Goal: Check status: Check status

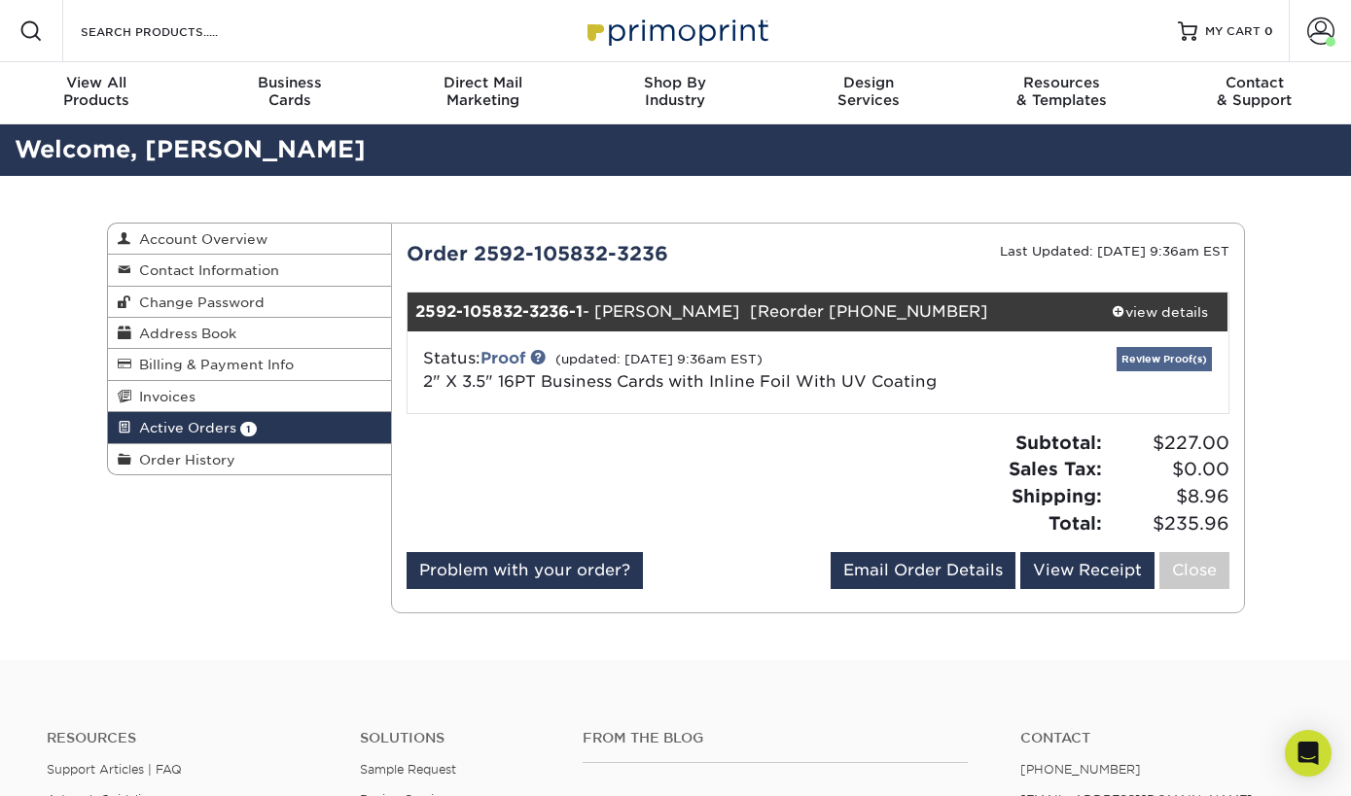
click at [1143, 358] on link "Review Proof(s)" at bounding box center [1163, 359] width 95 height 24
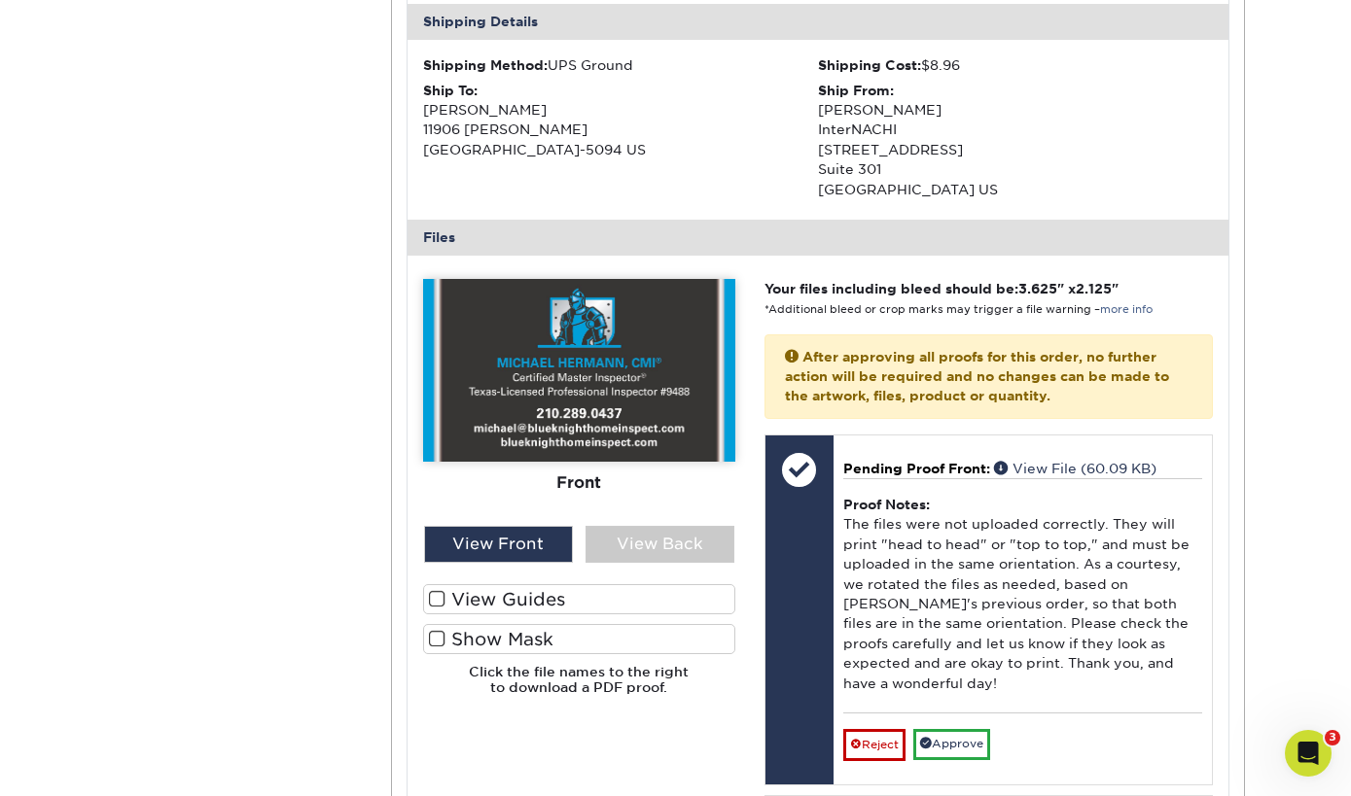
scroll to position [602, 0]
click at [671, 533] on div "View Back" at bounding box center [659, 543] width 149 height 37
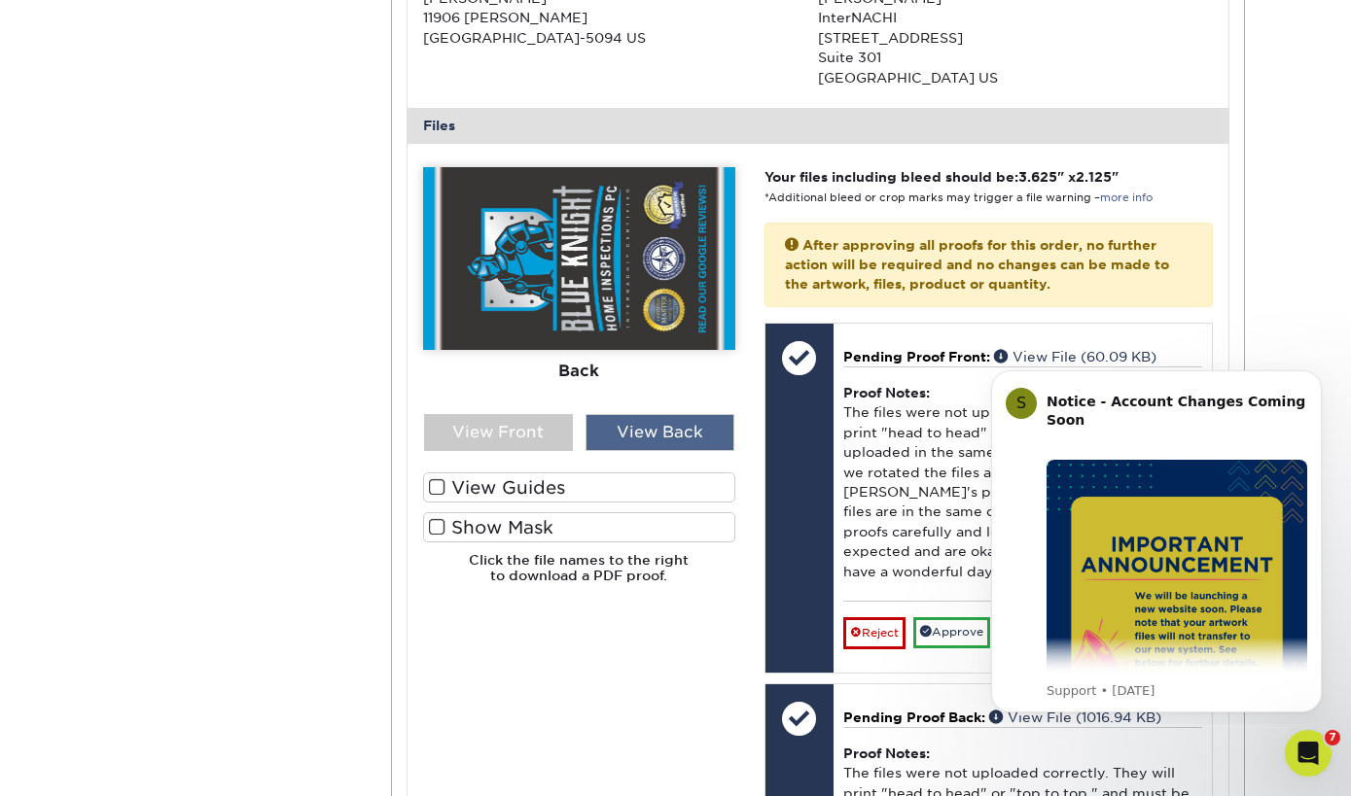
scroll to position [714, 0]
click at [465, 513] on label "Show Mask" at bounding box center [579, 526] width 312 height 30
click at [0, 0] on input "Show Mask" at bounding box center [0, 0] width 0 height 0
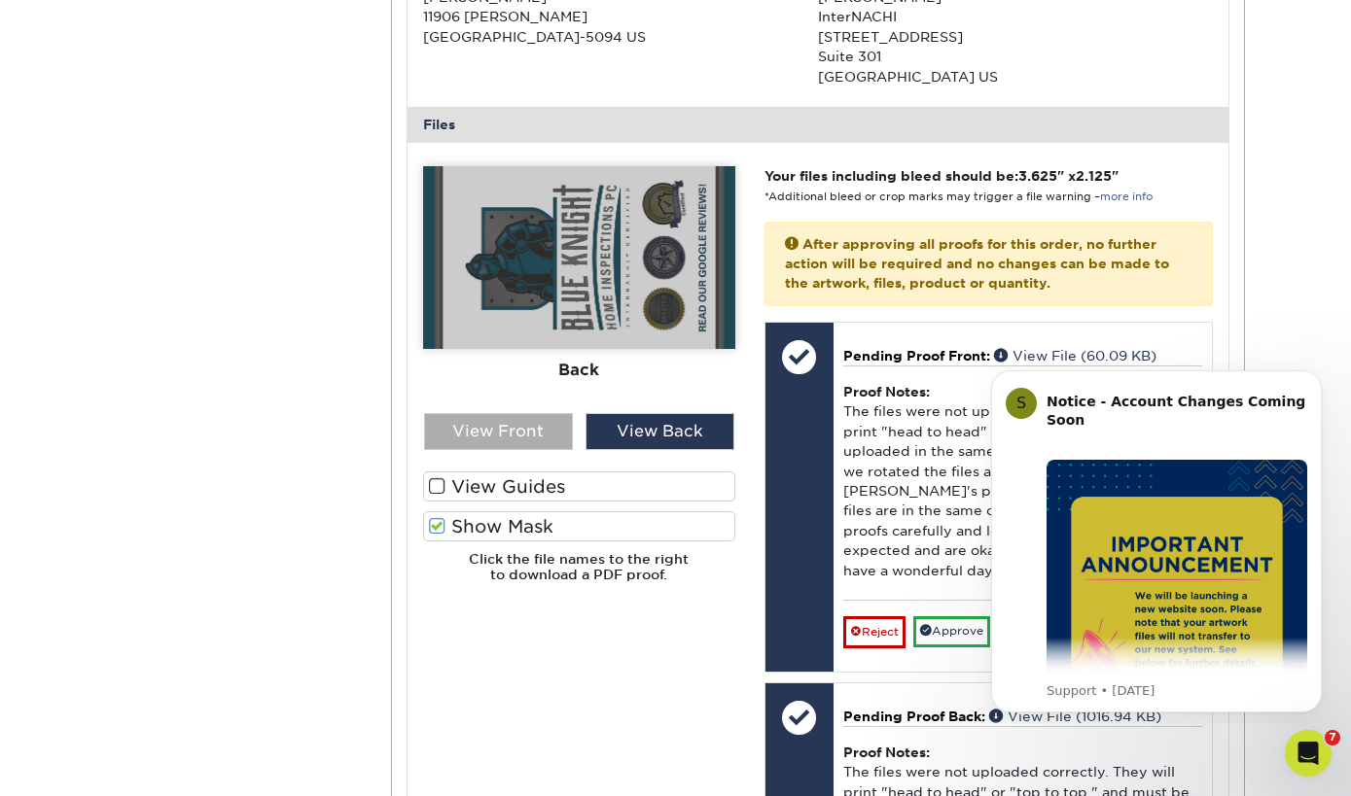
click at [509, 418] on div "View Front" at bounding box center [498, 431] width 149 height 37
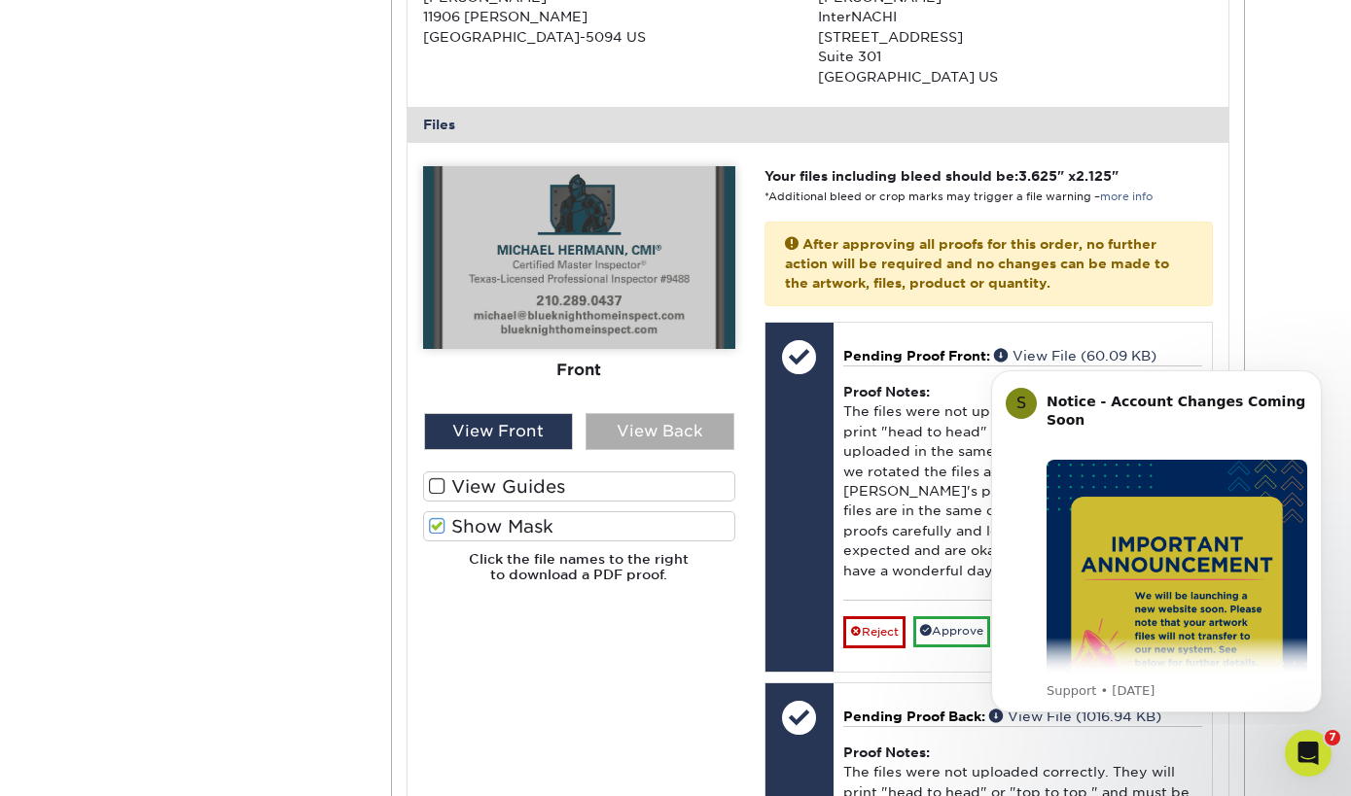
click at [635, 428] on div "View Back" at bounding box center [659, 431] width 149 height 37
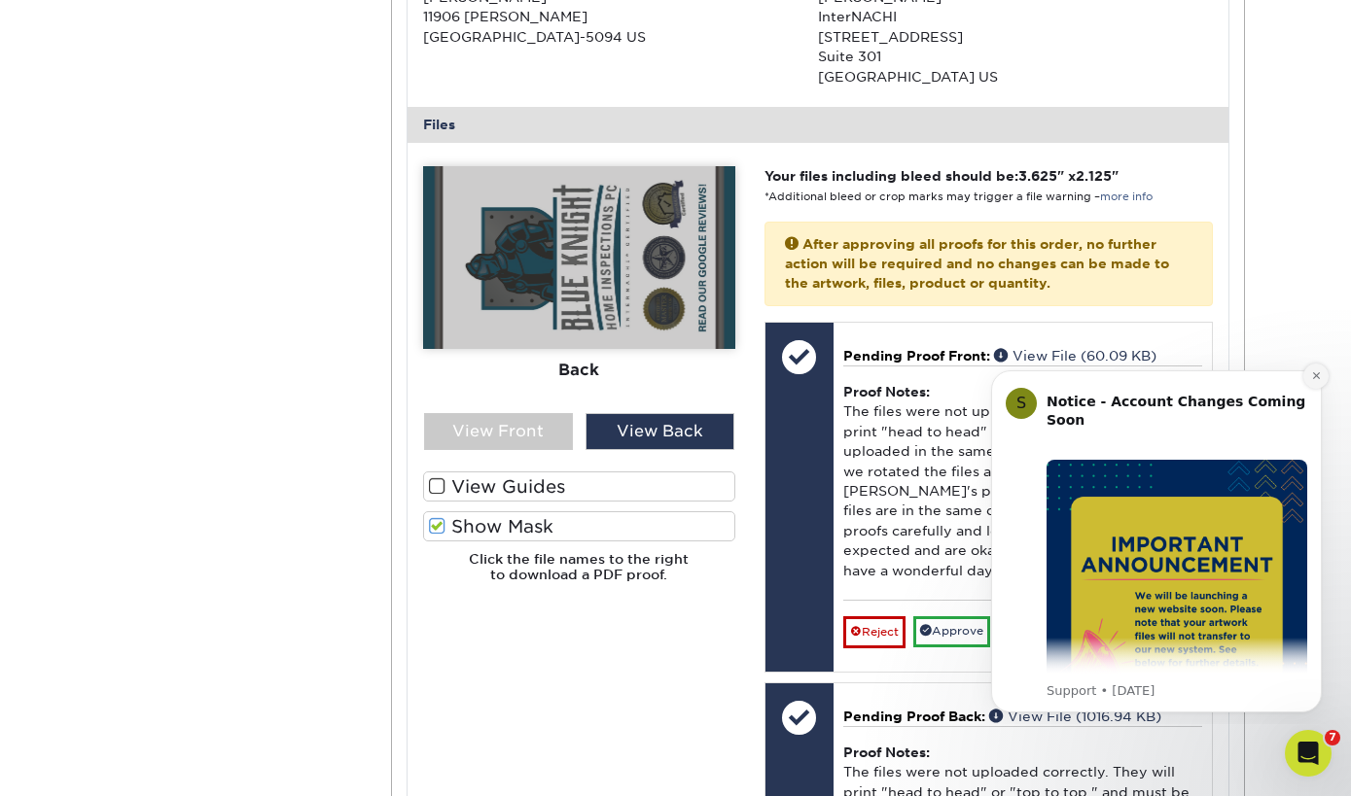
click at [1311, 388] on button "Dismiss notification" at bounding box center [1315, 376] width 25 height 25
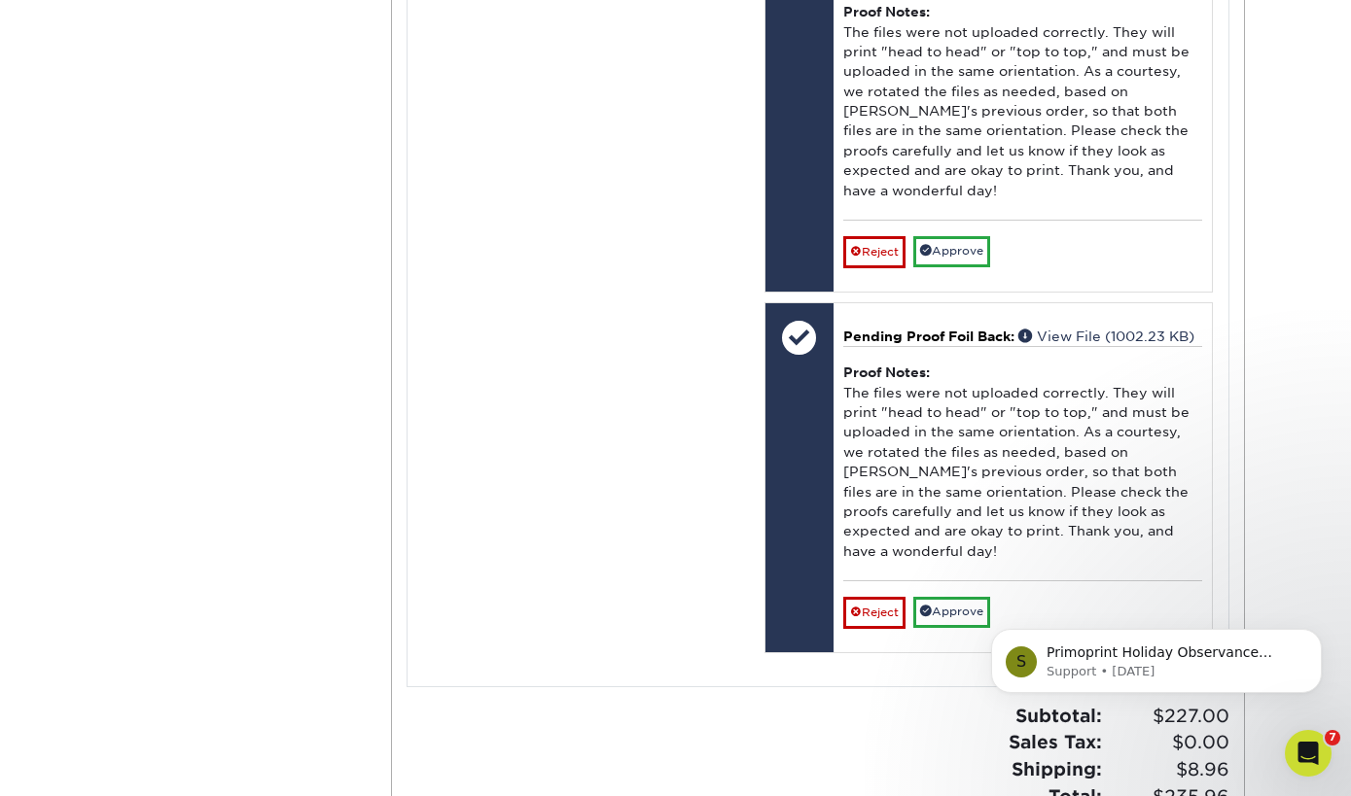
scroll to position [1008, 0]
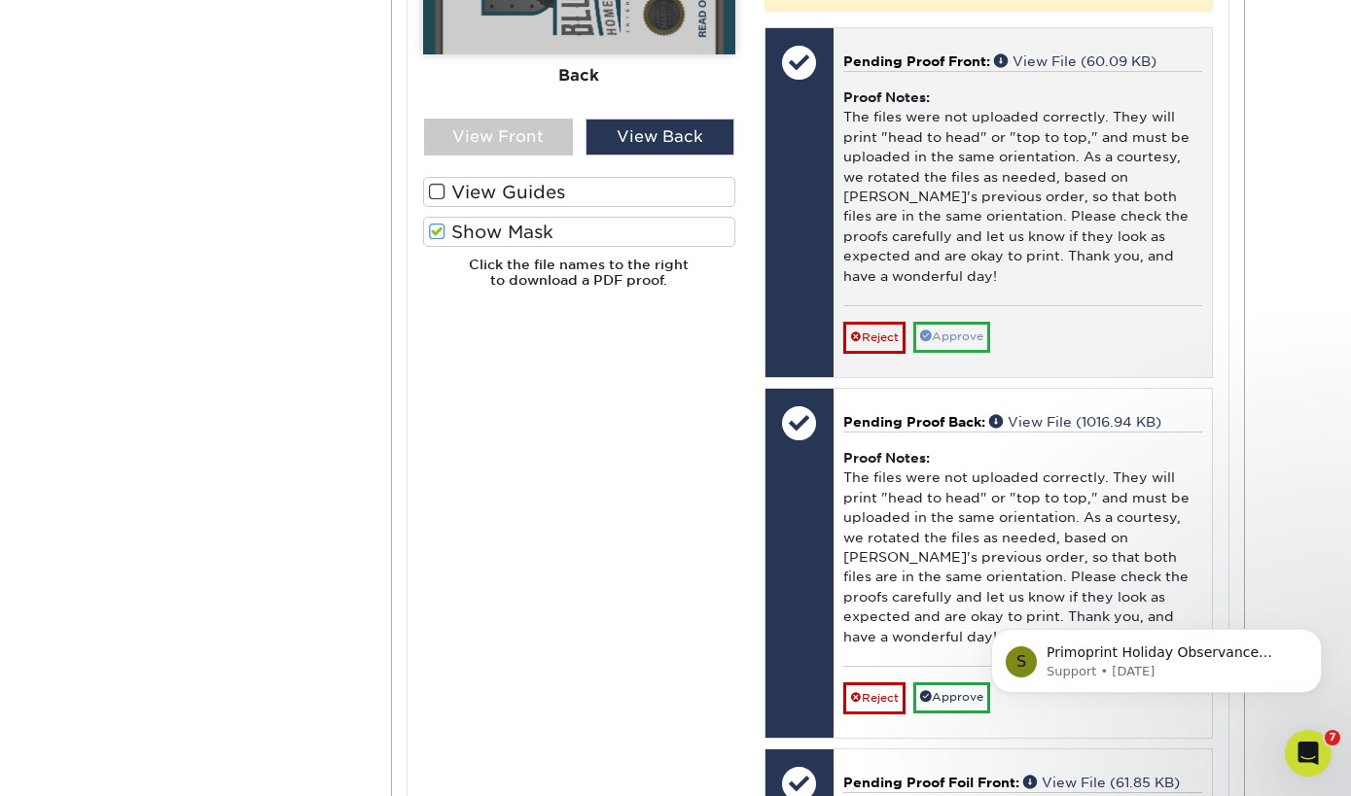
click at [972, 322] on link "Approve" at bounding box center [951, 337] width 77 height 30
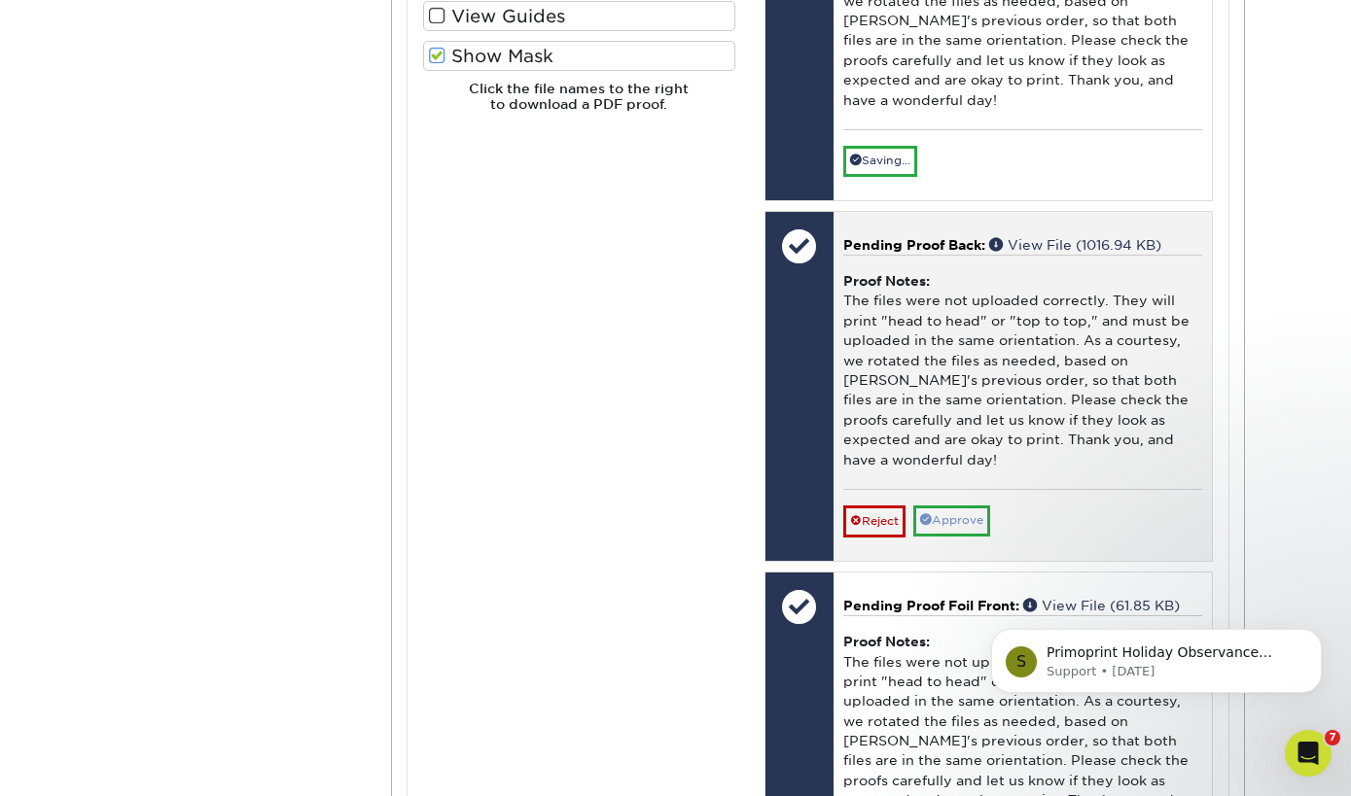
click at [939, 506] on link "Approve" at bounding box center [951, 521] width 77 height 30
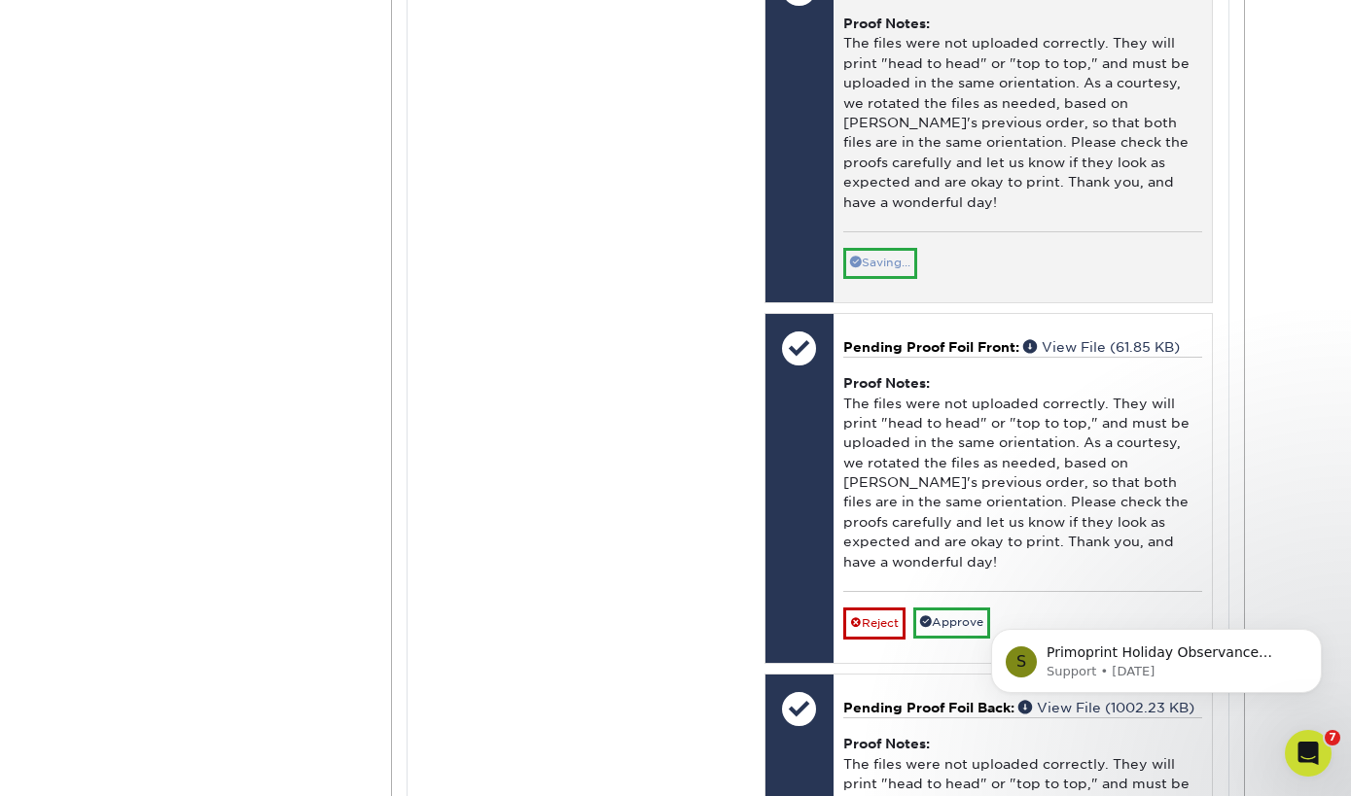
scroll to position [1445, 0]
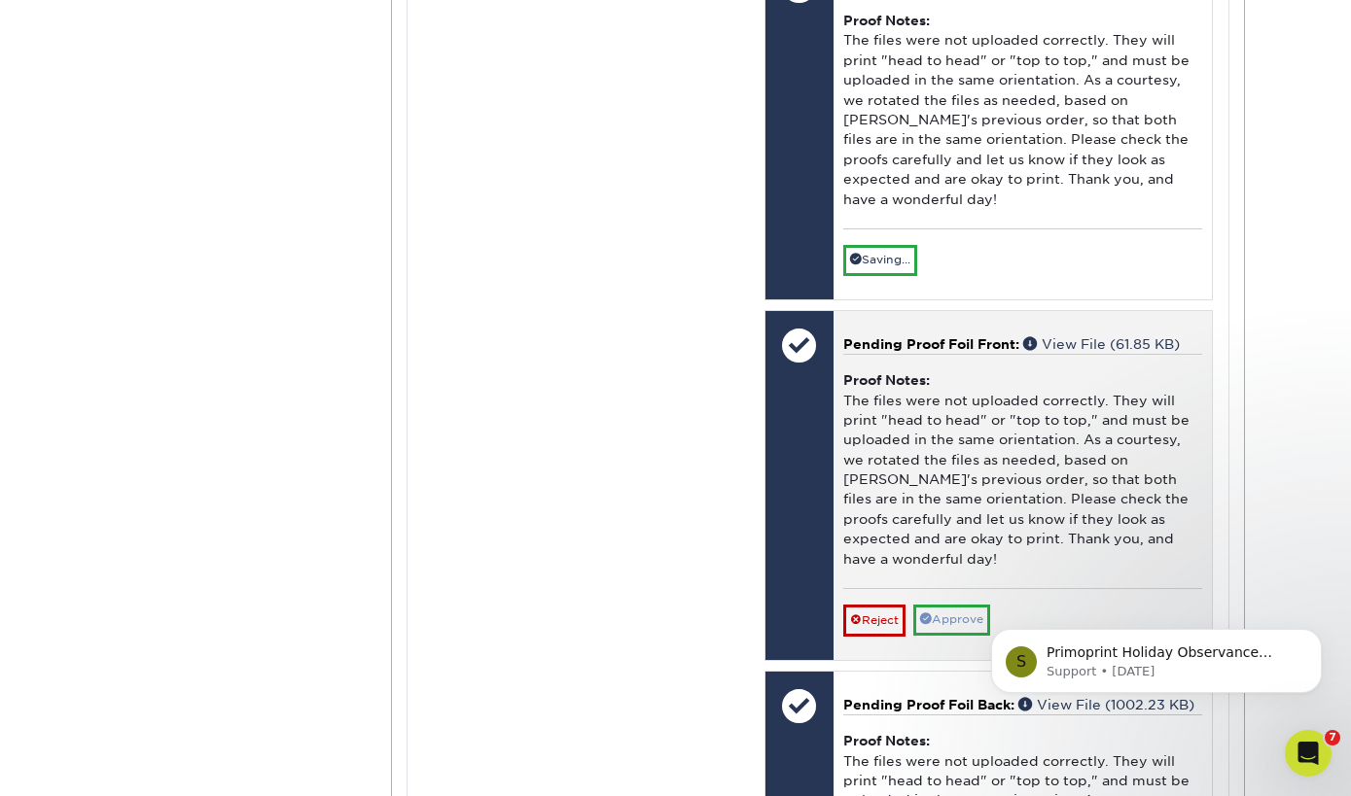
click at [946, 605] on link "Approve" at bounding box center [951, 620] width 77 height 30
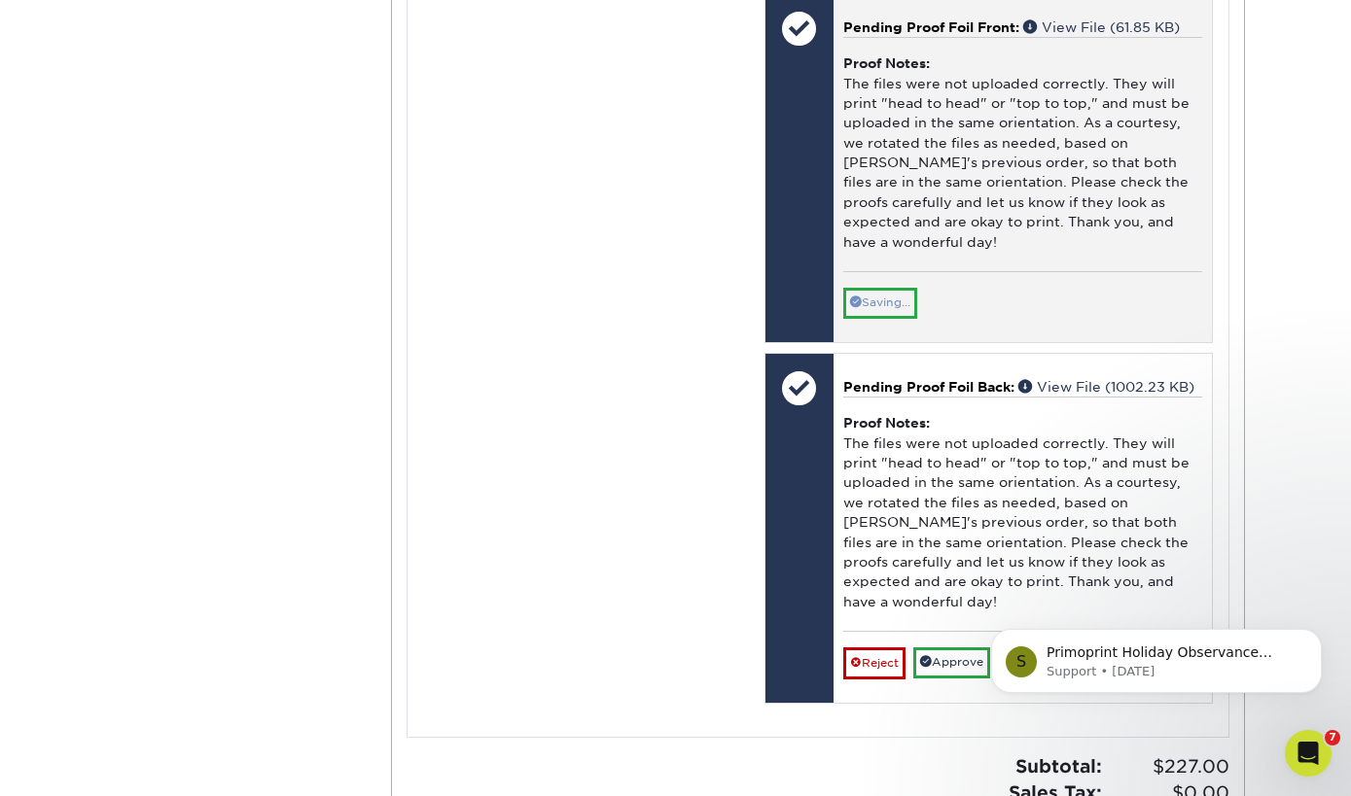
scroll to position [1768, 0]
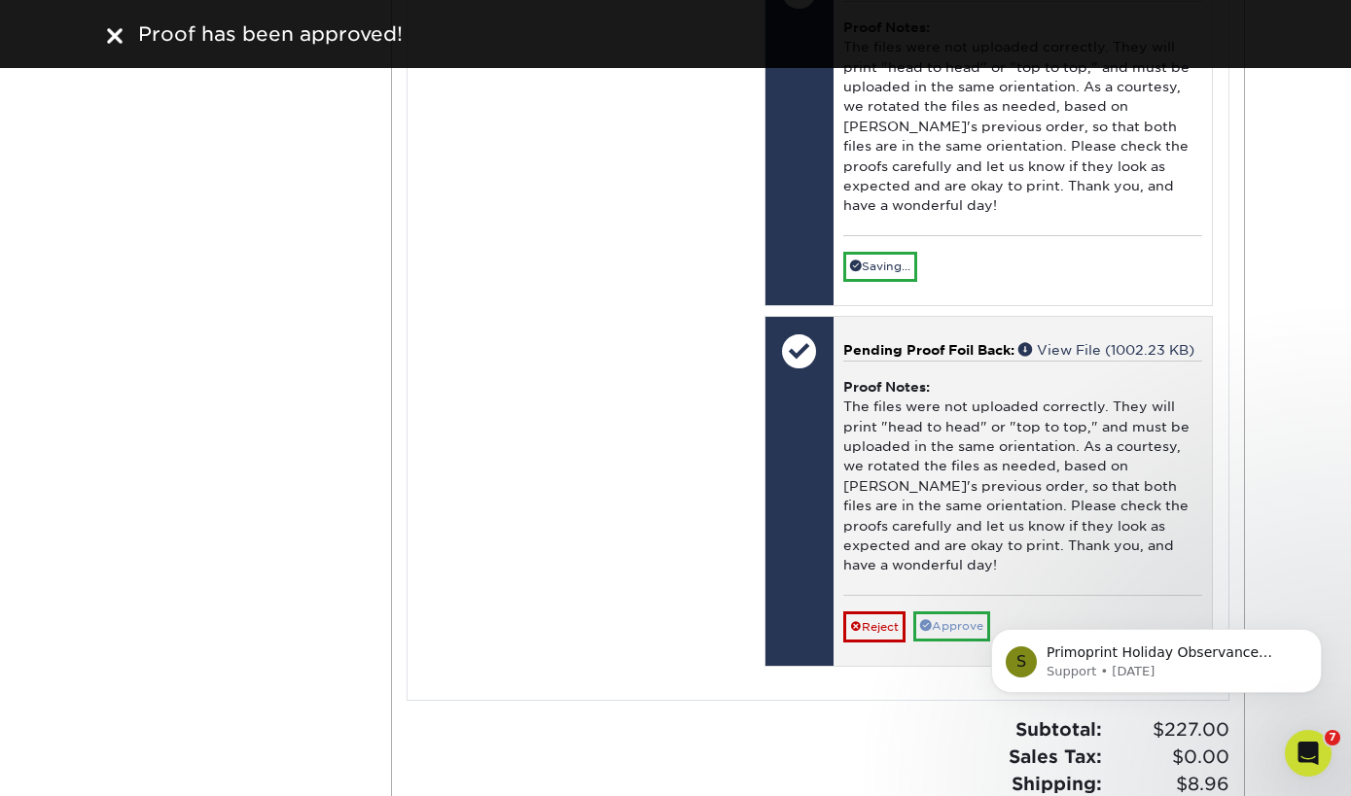
click at [962, 612] on link "Approve" at bounding box center [951, 627] width 77 height 30
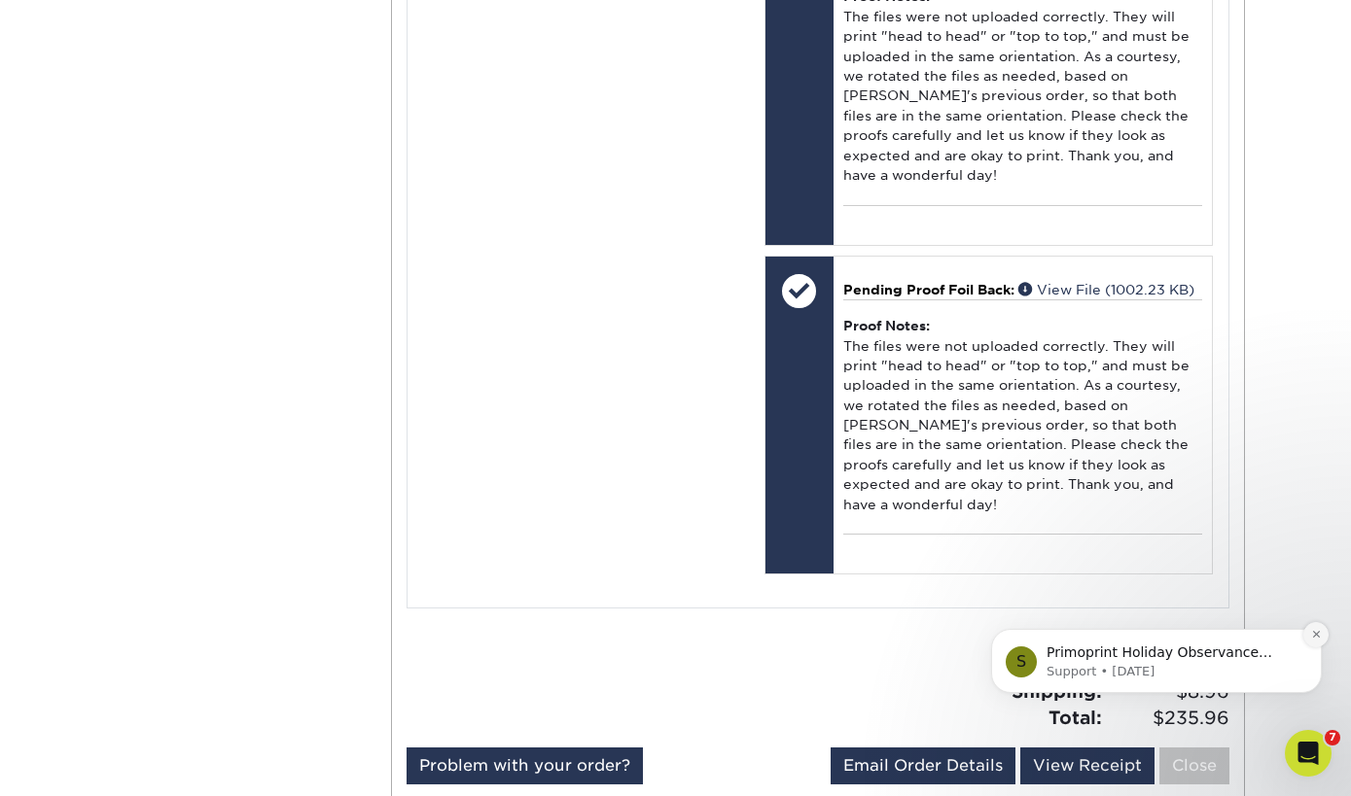
click at [1313, 637] on icon "Dismiss notification" at bounding box center [1316, 634] width 11 height 11
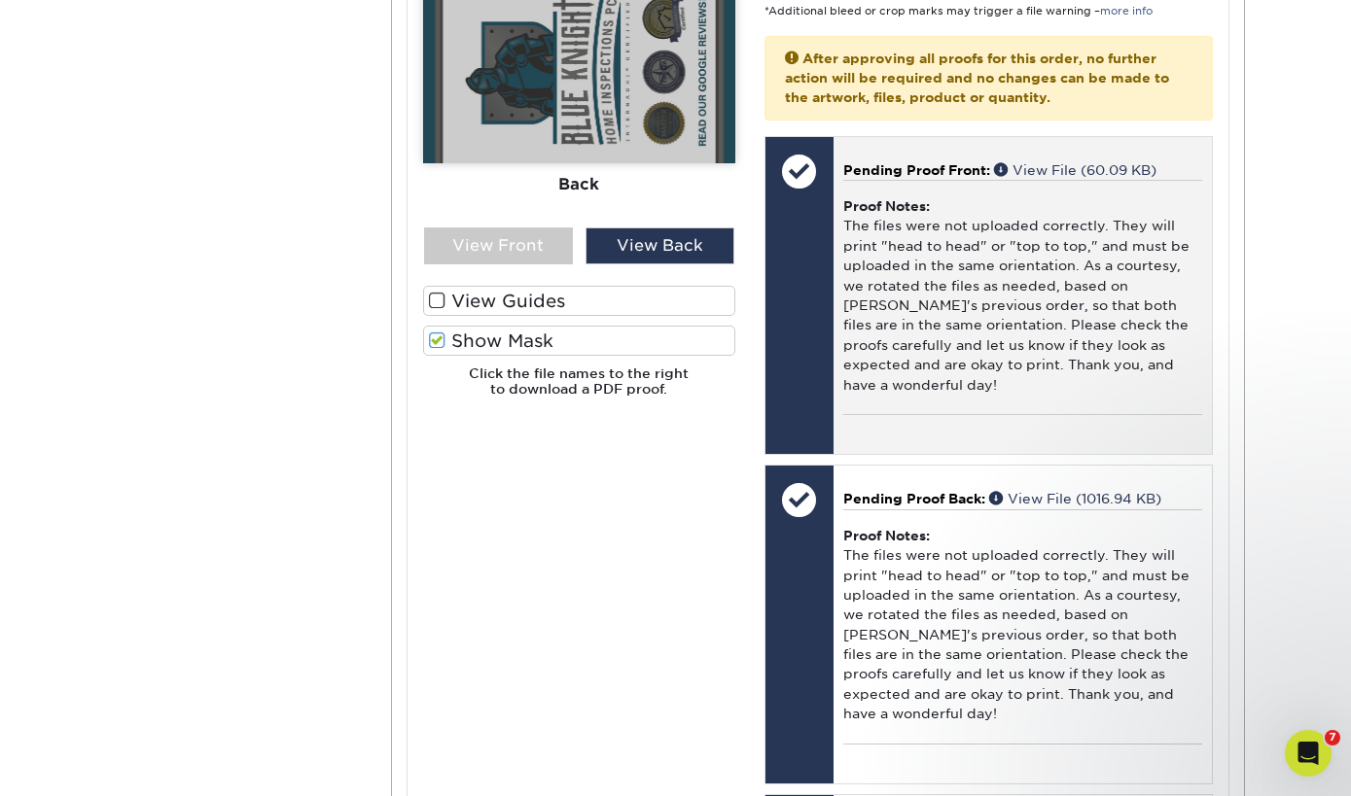
scroll to position [732, 0]
